Goal: Task Accomplishment & Management: Manage account settings

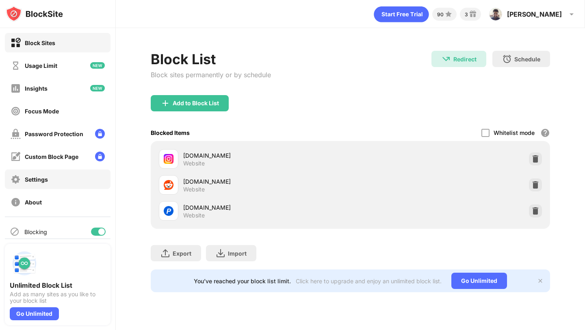
click at [48, 176] on div "Settings" at bounding box center [36, 179] width 23 height 7
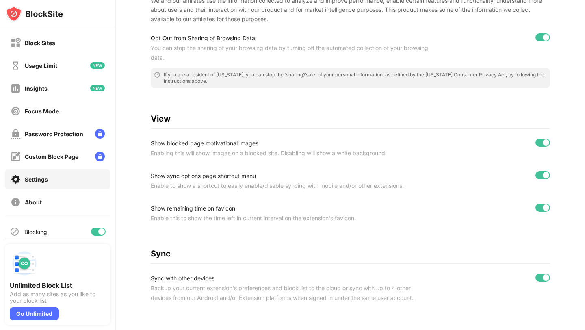
scroll to position [312, 0]
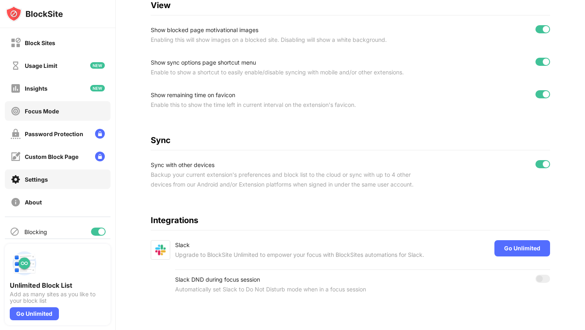
click at [54, 119] on div "Focus Mode" at bounding box center [58, 110] width 106 height 19
